Goal: Information Seeking & Learning: Learn about a topic

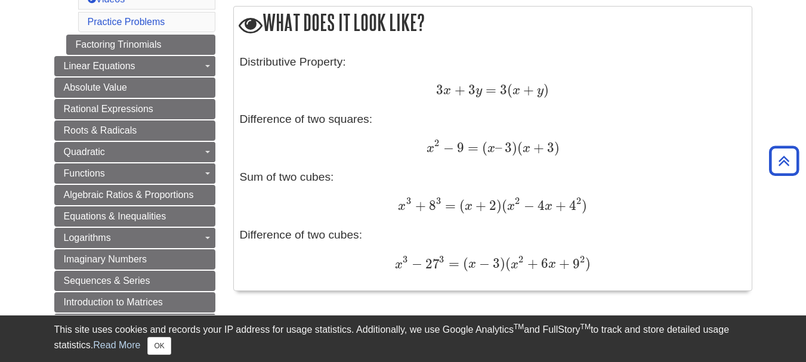
scroll to position [645, 0]
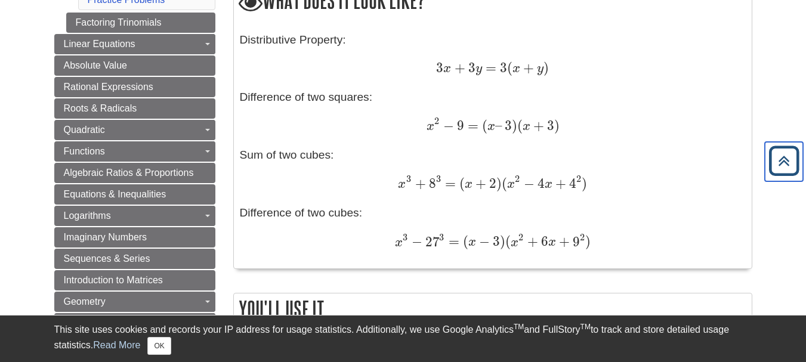
click at [784, 162] on icon "Back to Top" at bounding box center [784, 161] width 38 height 38
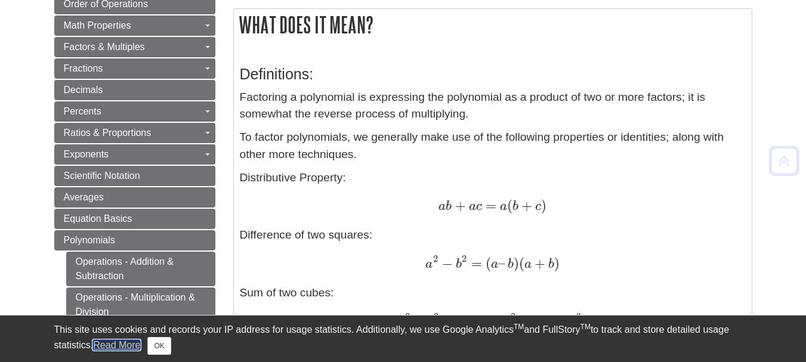
scroll to position [203, 0]
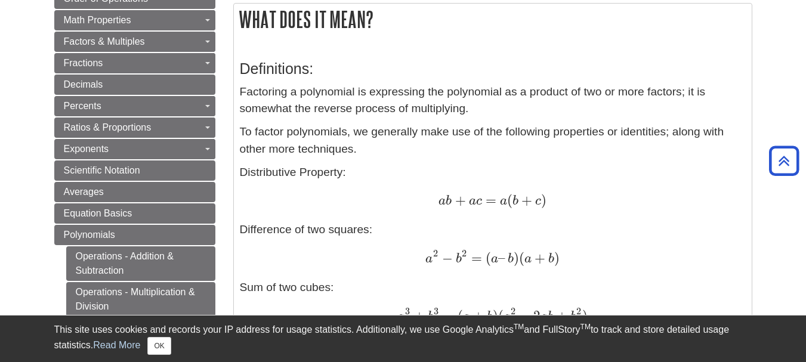
click at [167, 355] on div "This site uses cookies and records your IP address for usage statistics. Additi…" at bounding box center [403, 339] width 698 height 47
click at [166, 350] on button "OK" at bounding box center [158, 346] width 23 height 18
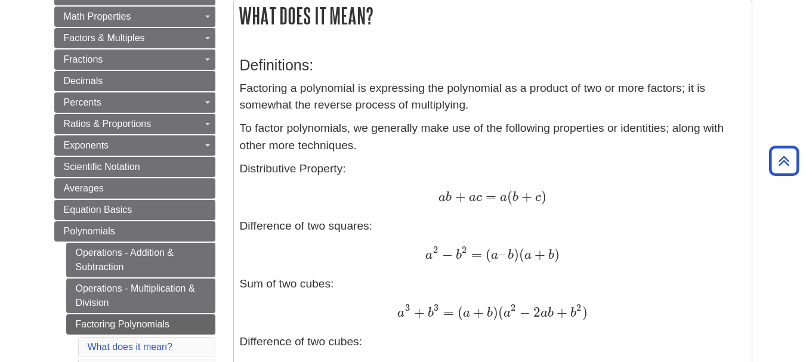
scroll to position [0, 0]
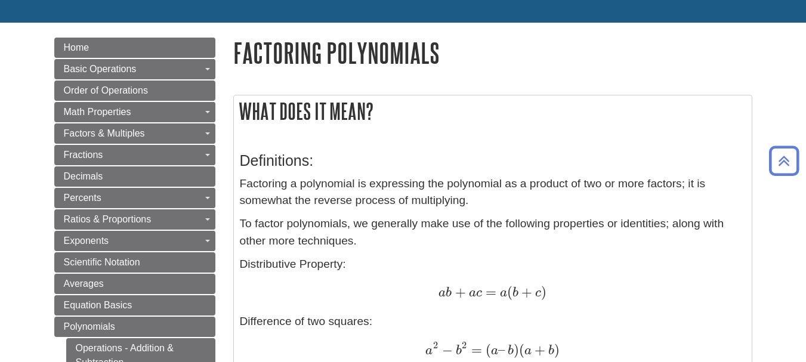
scroll to position [96, 0]
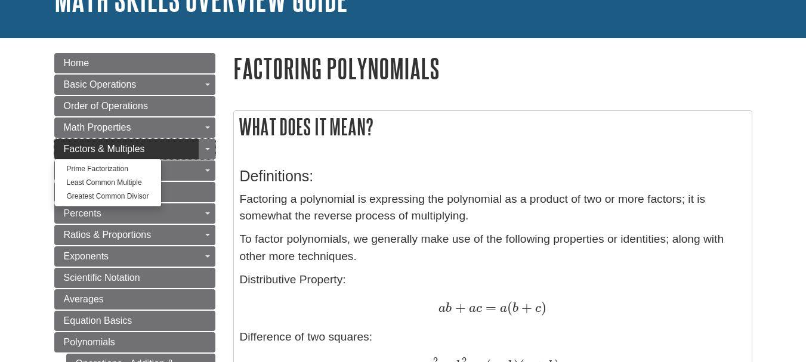
click at [96, 149] on span "Factors & Multiples" at bounding box center [104, 149] width 81 height 10
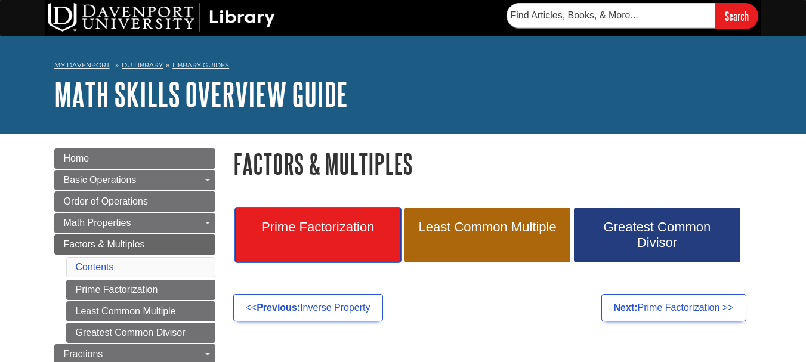
click at [288, 228] on span "Prime Factorization" at bounding box center [318, 228] width 148 height 16
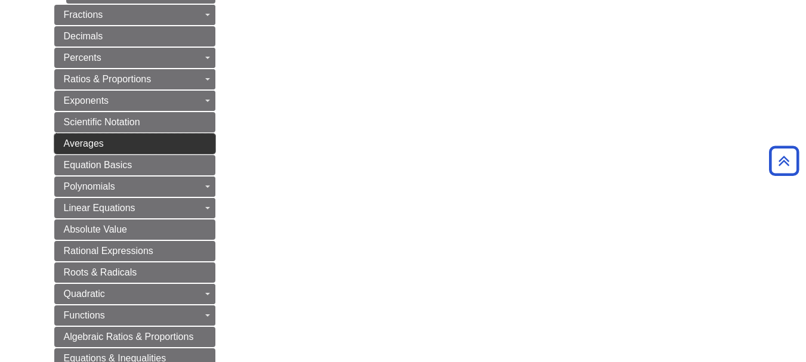
scroll to position [386, 0]
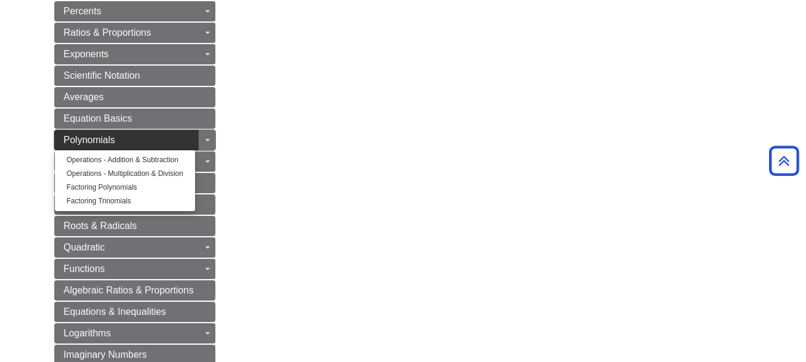
click at [96, 130] on link "Polynomials" at bounding box center [134, 140] width 161 height 20
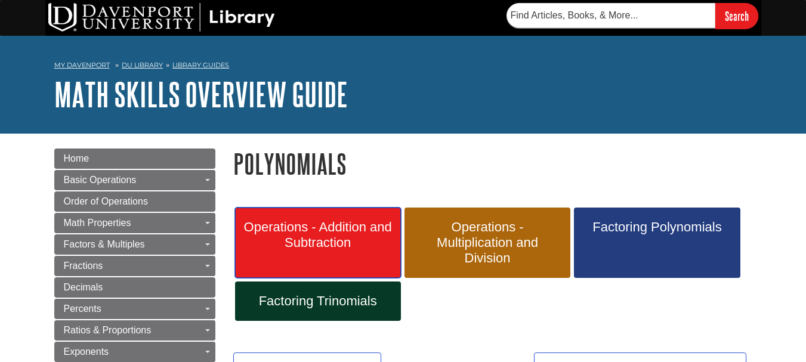
click at [323, 242] on span "Operations - Addition and Subtraction" at bounding box center [318, 235] width 148 height 31
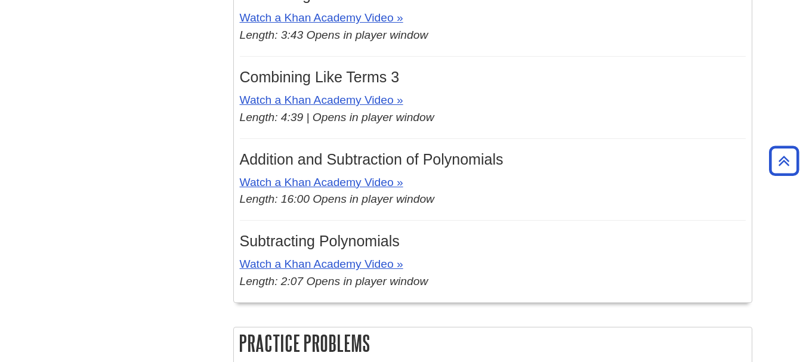
scroll to position [1353, 0]
